Goal: Find specific page/section

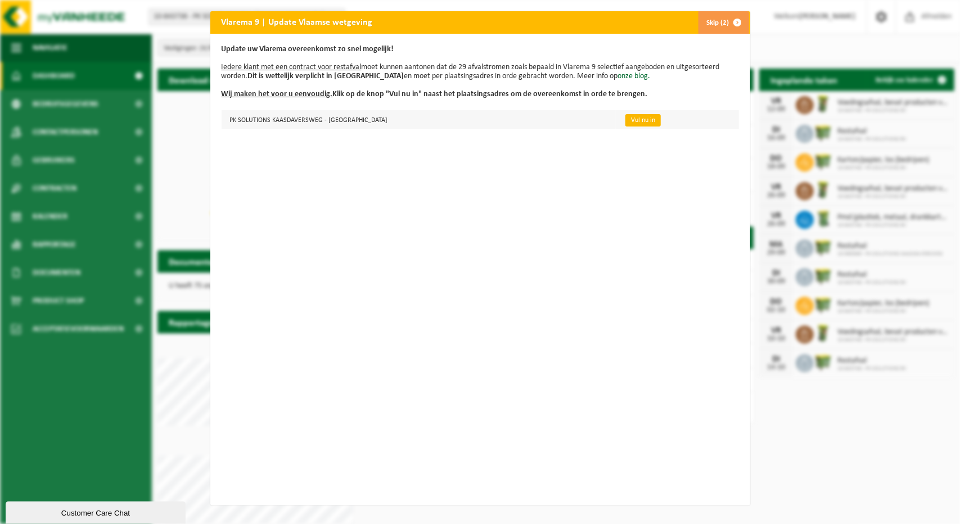
click at [625, 121] on link "Vul nu in" at bounding box center [642, 120] width 35 height 12
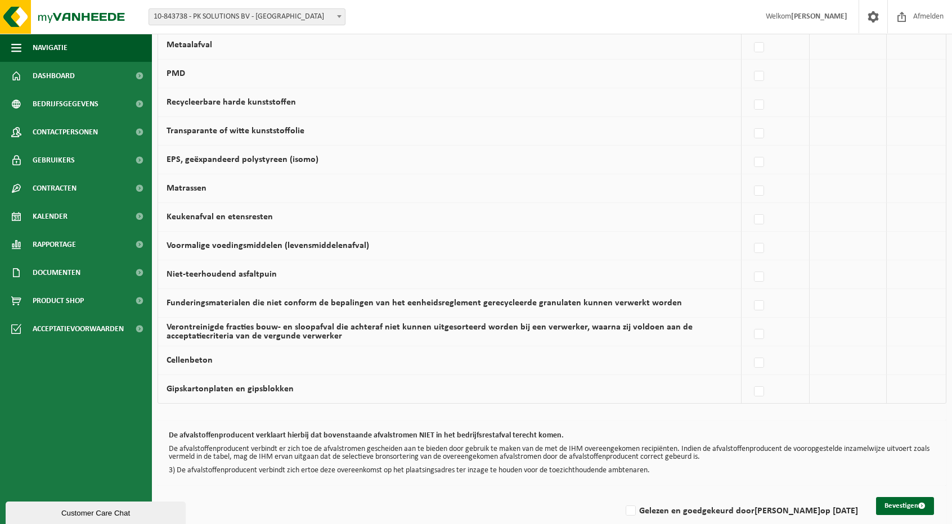
scroll to position [642, 0]
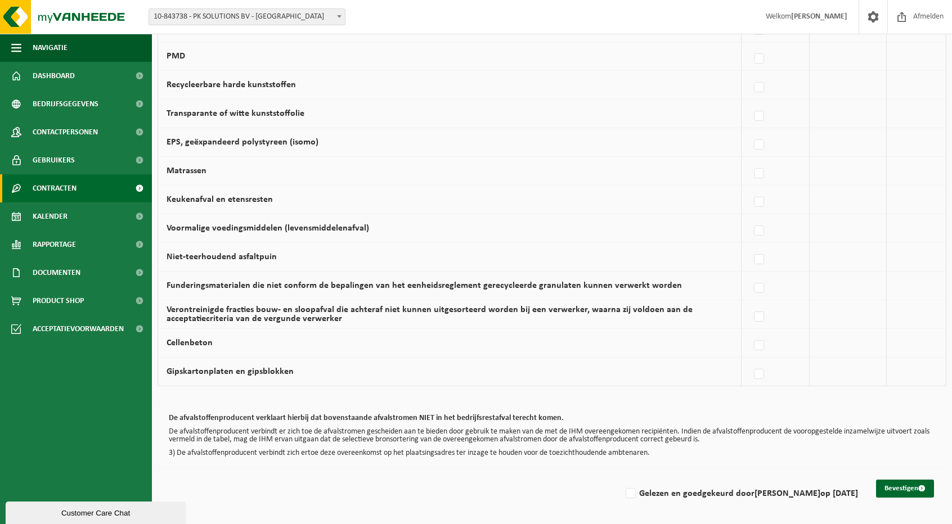
click at [60, 188] on span "Contracten" at bounding box center [55, 188] width 44 height 28
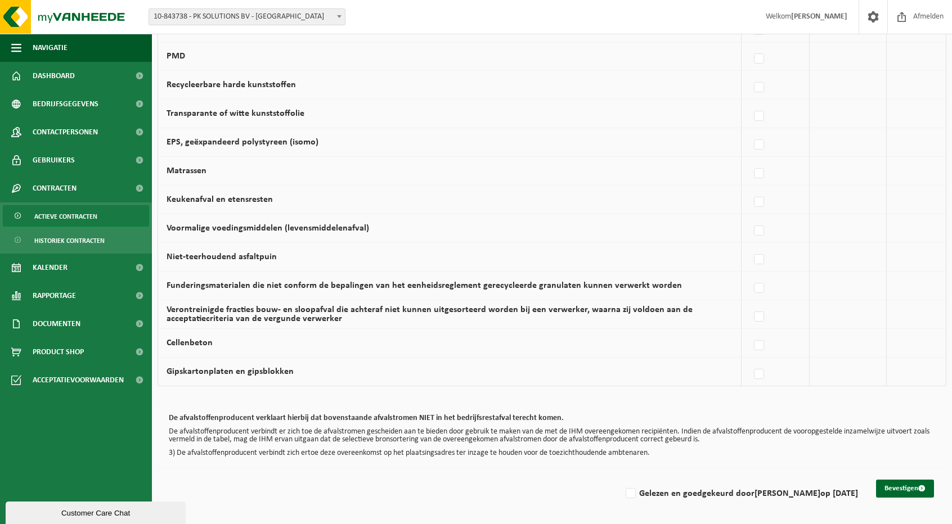
click at [62, 215] on span "Actieve contracten" at bounding box center [65, 216] width 63 height 21
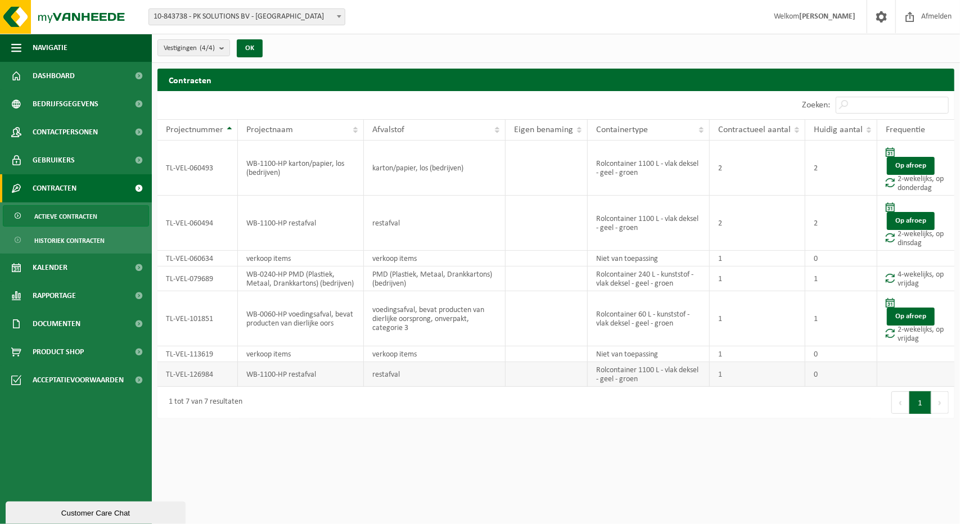
click at [183, 375] on td "TL-VEL-126984" at bounding box center [197, 374] width 80 height 25
